Goal: Task Accomplishment & Management: Manage account settings

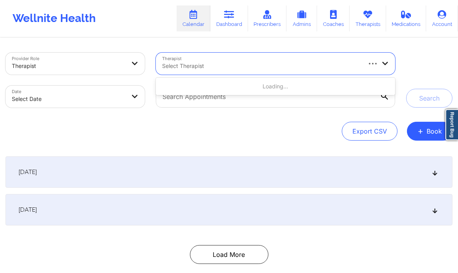
click at [188, 57] on div "Select Therapist" at bounding box center [258, 64] width 205 height 22
type input "[PERSON_NAME]"
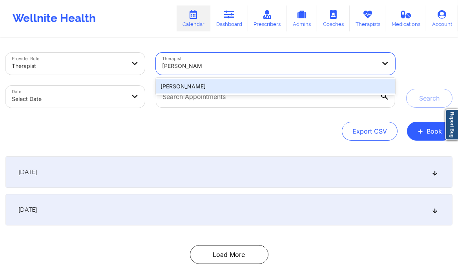
click at [190, 90] on div "[PERSON_NAME]" at bounding box center [275, 86] width 239 height 14
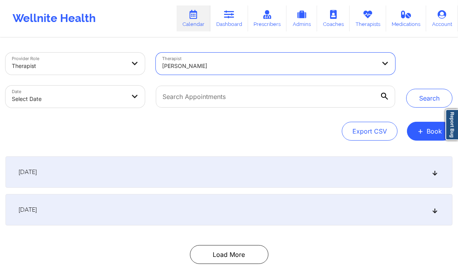
select select "2025-8"
select select "2025-9"
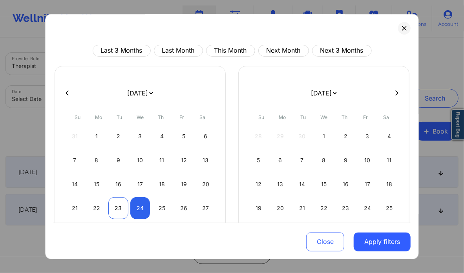
click at [121, 208] on div "23" at bounding box center [118, 208] width 20 height 22
select select "2025-8"
select select "2025-9"
click at [165, 209] on div "25" at bounding box center [162, 208] width 20 height 22
select select "2025-8"
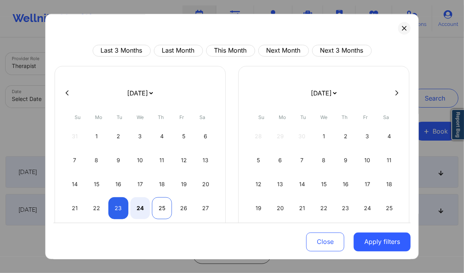
select select "2025-9"
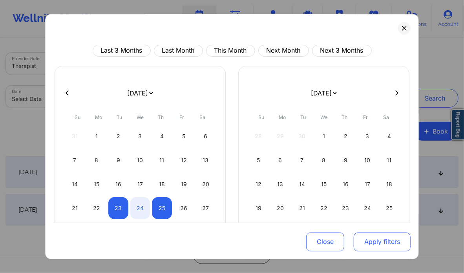
click at [379, 242] on button "Apply filters" at bounding box center [382, 241] width 57 height 19
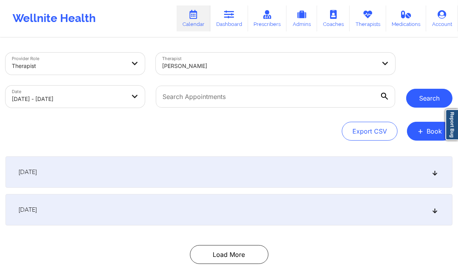
click at [419, 97] on button "Search" at bounding box center [429, 98] width 46 height 19
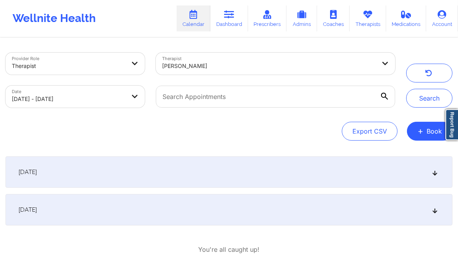
click at [303, 207] on div "[DATE]" at bounding box center [228, 209] width 447 height 31
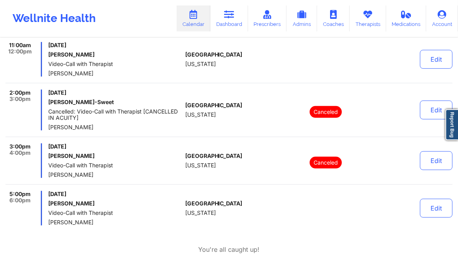
scroll to position [255, 0]
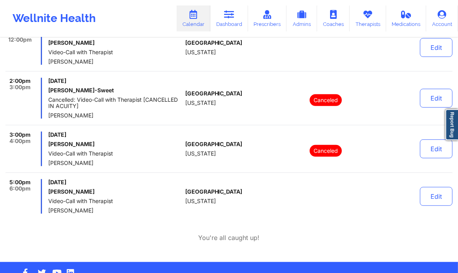
click at [112, 193] on h6 "[PERSON_NAME]" at bounding box center [115, 191] width 134 height 6
click at [438, 197] on button "Edit" at bounding box center [436, 196] width 33 height 19
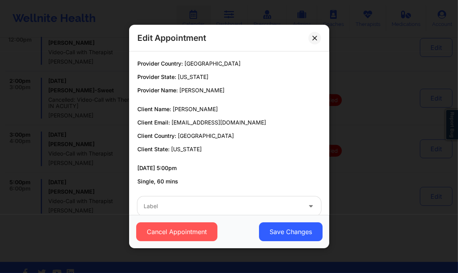
scroll to position [15, 0]
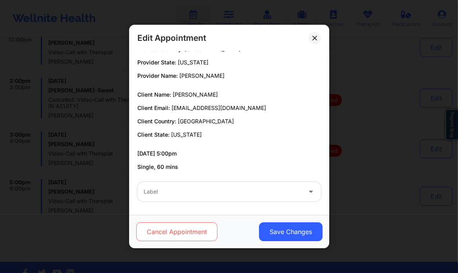
click at [176, 233] on button "Cancel Appointment" at bounding box center [176, 231] width 81 height 19
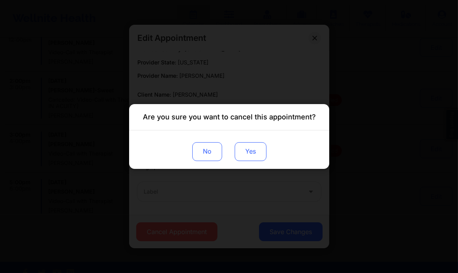
click at [248, 151] on button "Yes" at bounding box center [250, 151] width 32 height 19
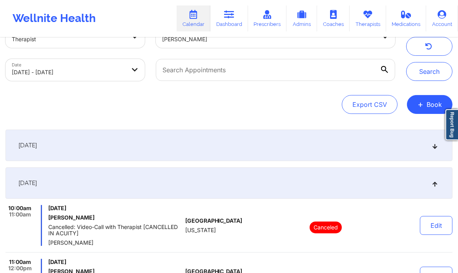
scroll to position [20, 0]
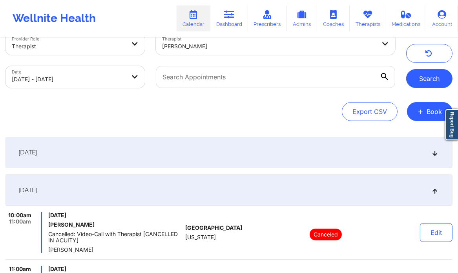
click at [428, 78] on button "Search" at bounding box center [429, 78] width 46 height 19
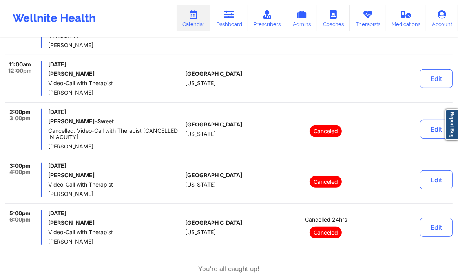
scroll to position [275, 0]
